Goal: Find specific fact: Find specific fact

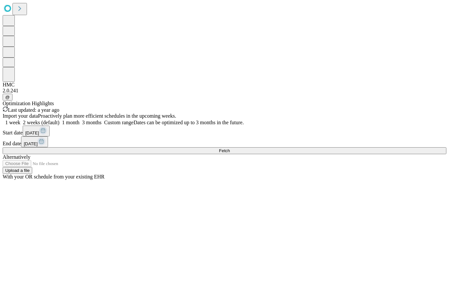
click at [12, 94] on div "2.0.241" at bounding box center [225, 91] width 444 height 6
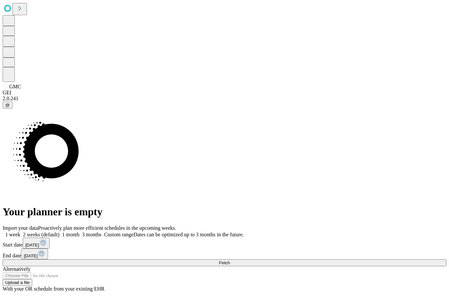
click at [352, 260] on button "Fetch" at bounding box center [225, 263] width 444 height 7
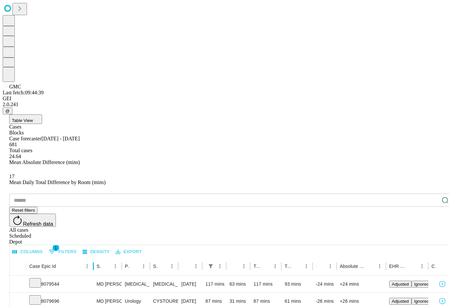
drag, startPoint x: 79, startPoint y: 131, endPoint x: 117, endPoint y: 133, distance: 38.6
click at [95, 257] on div at bounding box center [93, 266] width 3 height 18
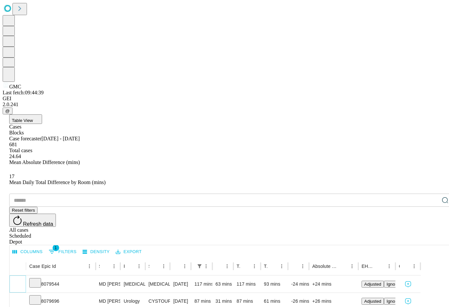
click at [21, 281] on icon "Expand" at bounding box center [17, 284] width 7 height 7
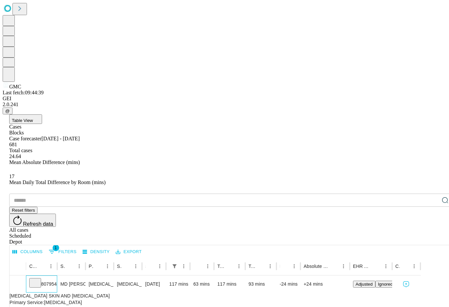
click at [54, 276] on div "8079544" at bounding box center [41, 284] width 25 height 17
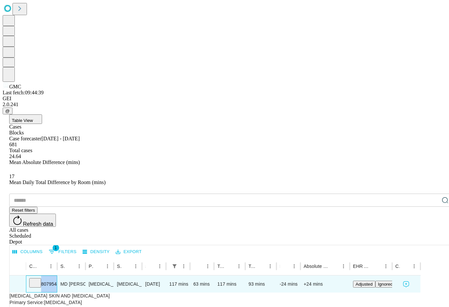
copy div "8079544"
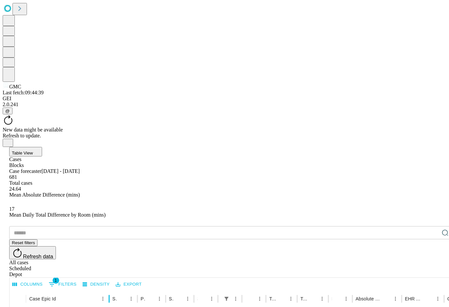
drag, startPoint x: 79, startPoint y: 133, endPoint x: 131, endPoint y: 134, distance: 52.0
click at [111, 290] on div at bounding box center [109, 299] width 3 height 18
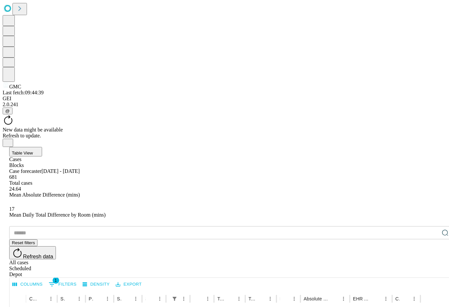
copy div "8079544"
